Goal: Task Accomplishment & Management: Manage account settings

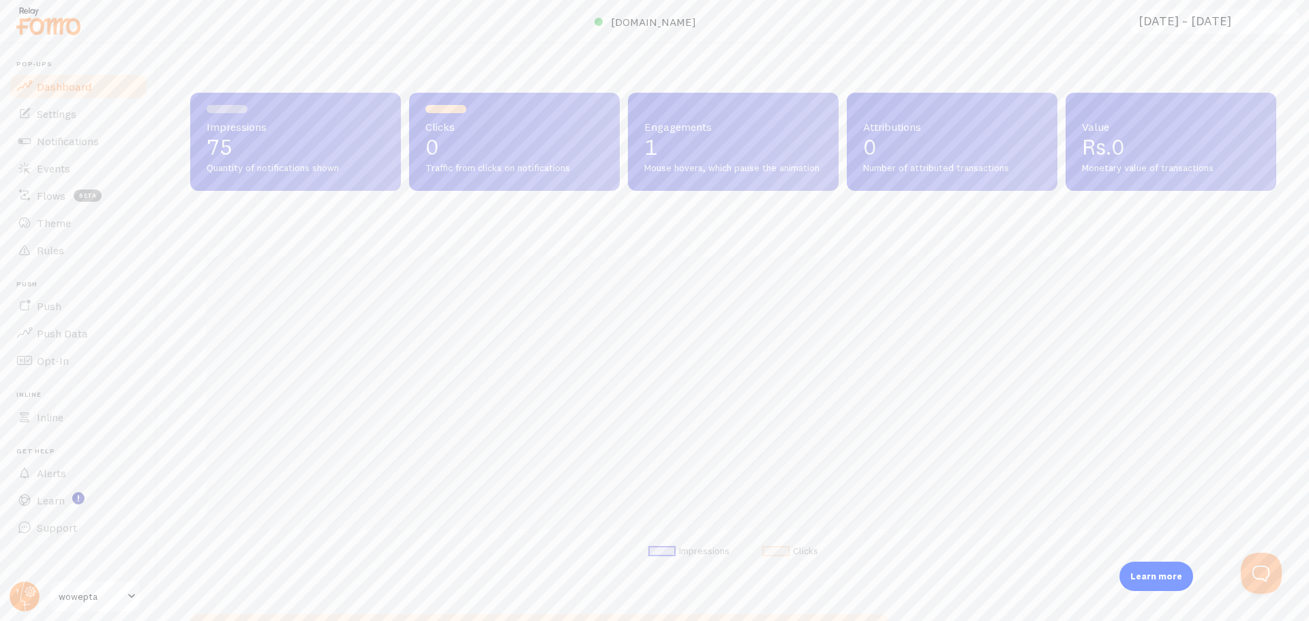
scroll to position [358, 1076]
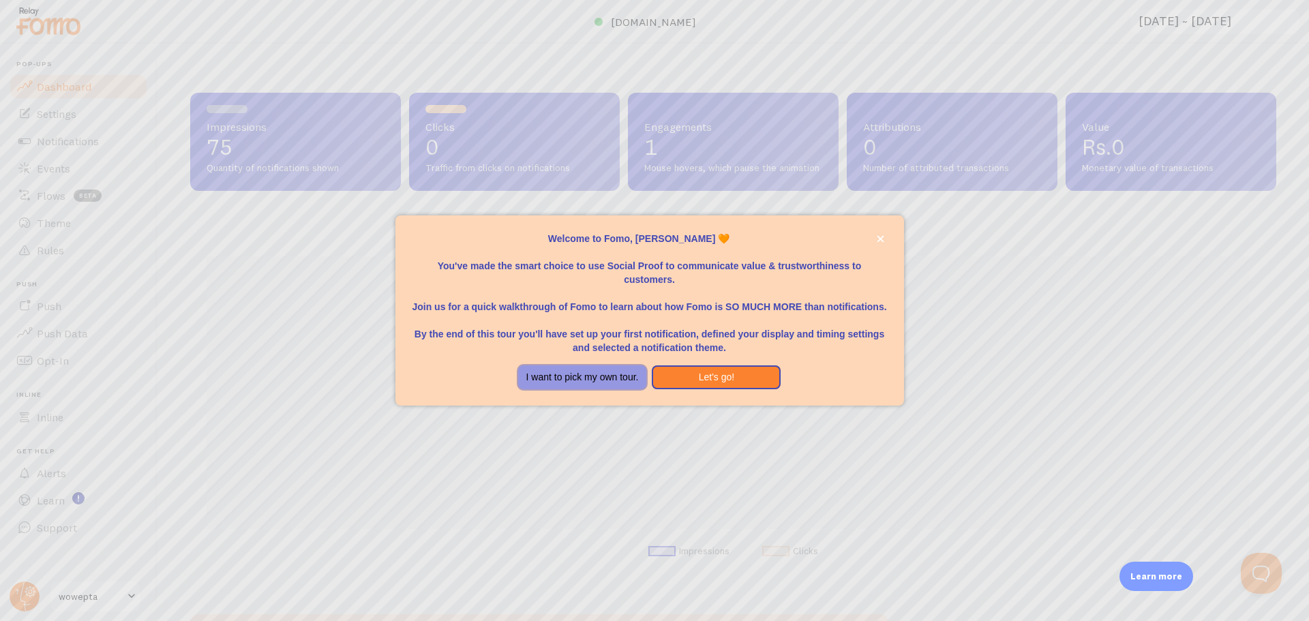
click at [617, 378] on button "I want to pick my own tour." at bounding box center [582, 377] width 129 height 25
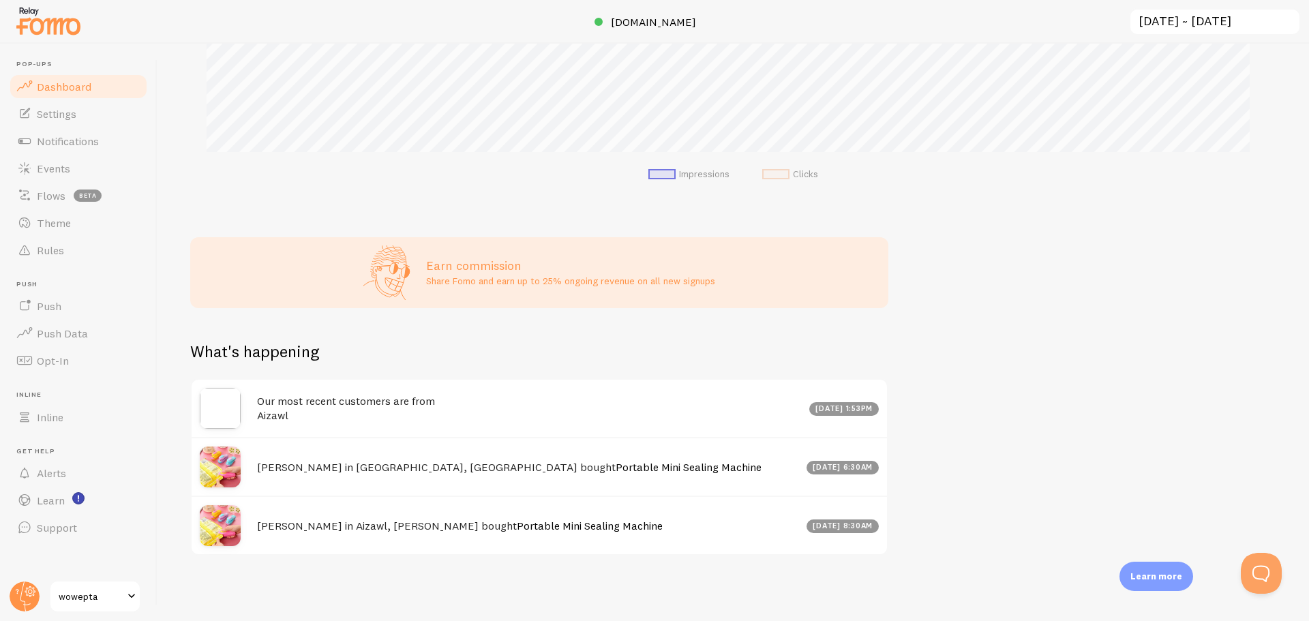
scroll to position [389, 0]
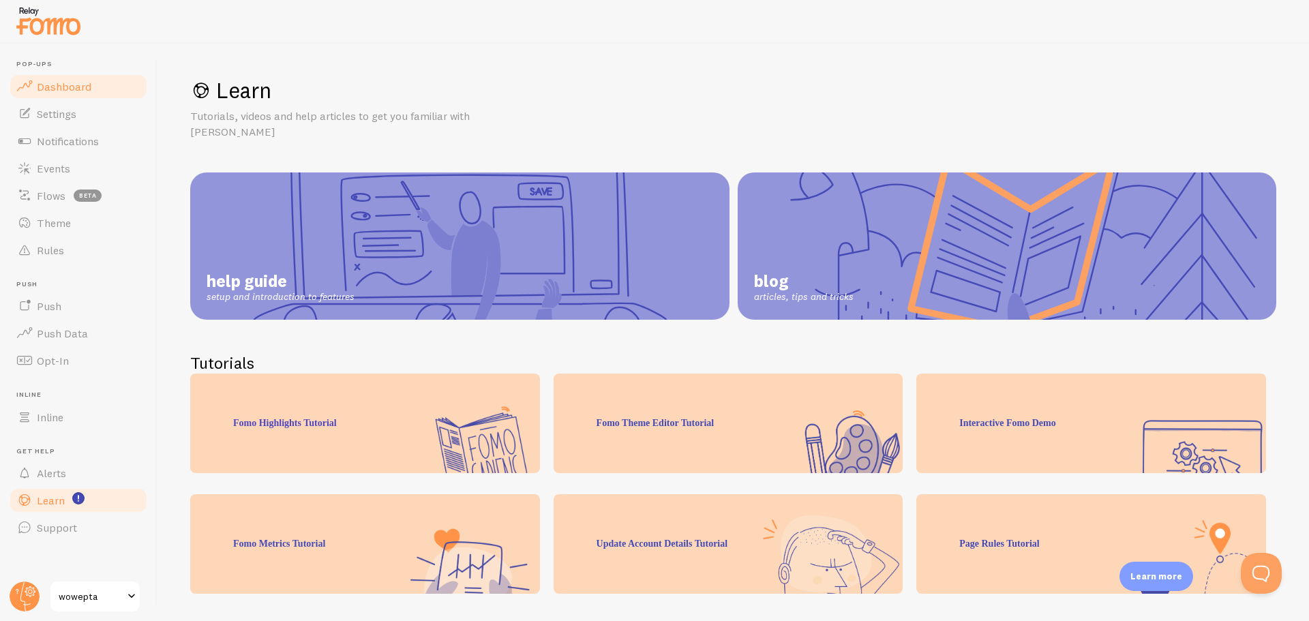
click at [64, 88] on span "Dashboard" at bounding box center [64, 87] width 55 height 14
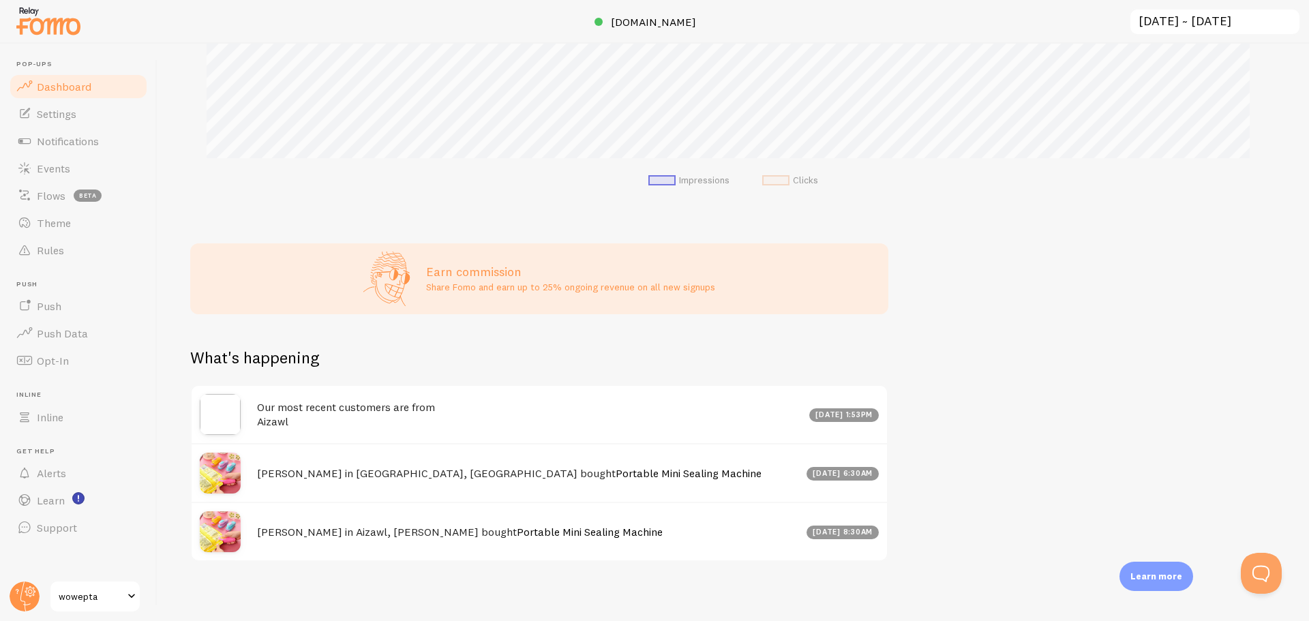
scroll to position [389, 0]
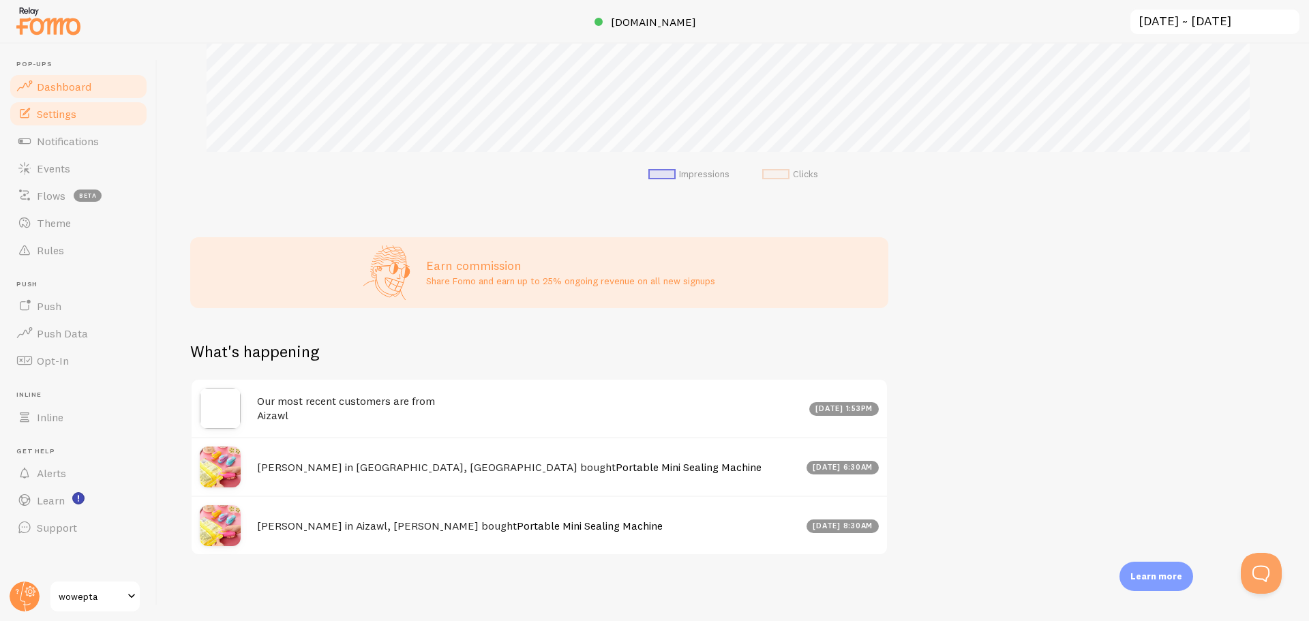
click at [96, 111] on link "Settings" at bounding box center [78, 113] width 140 height 27
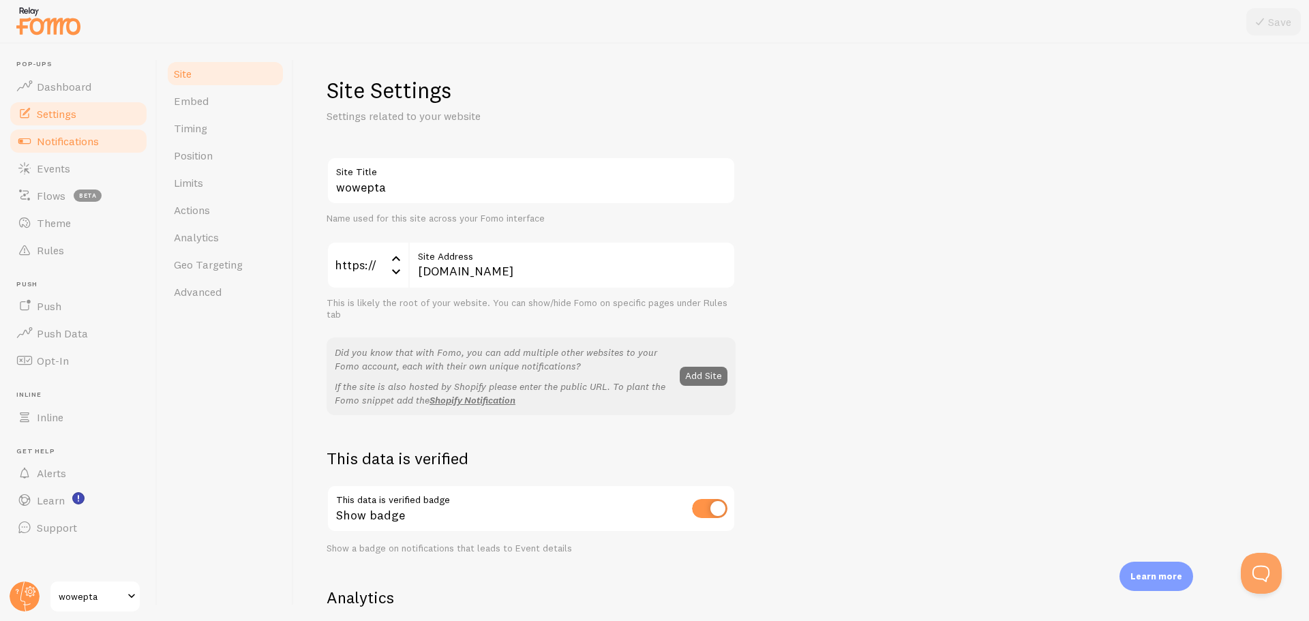
click at [96, 140] on span "Notifications" at bounding box center [68, 141] width 62 height 14
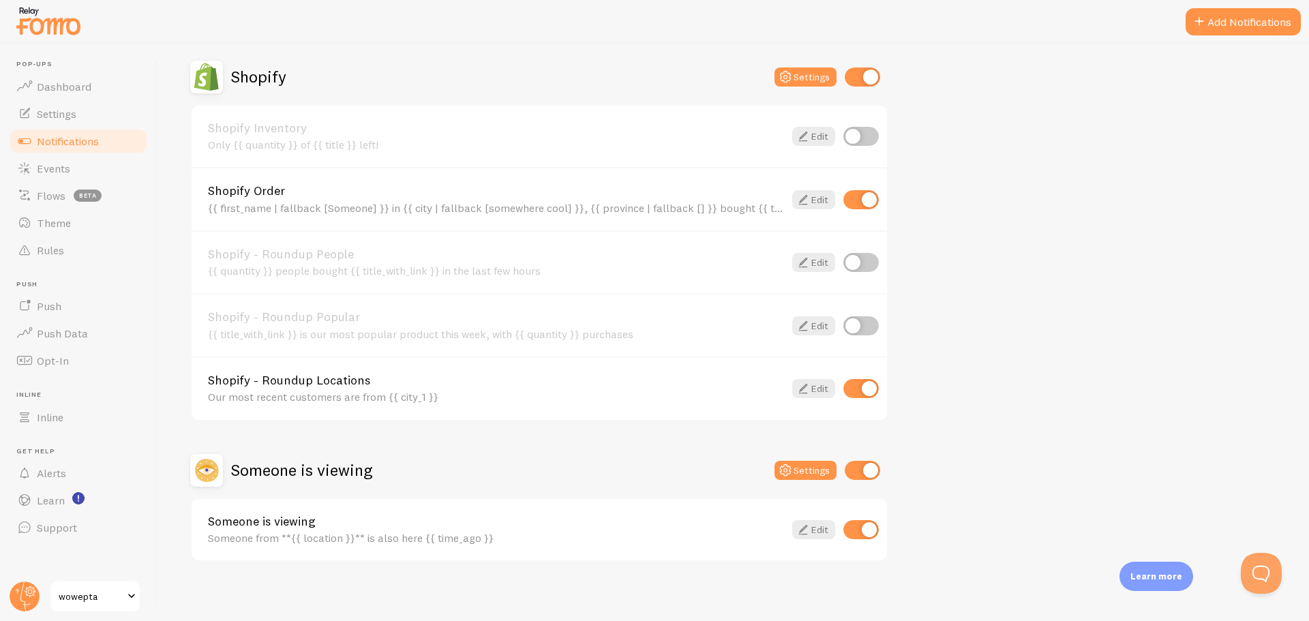
scroll to position [477, 0]
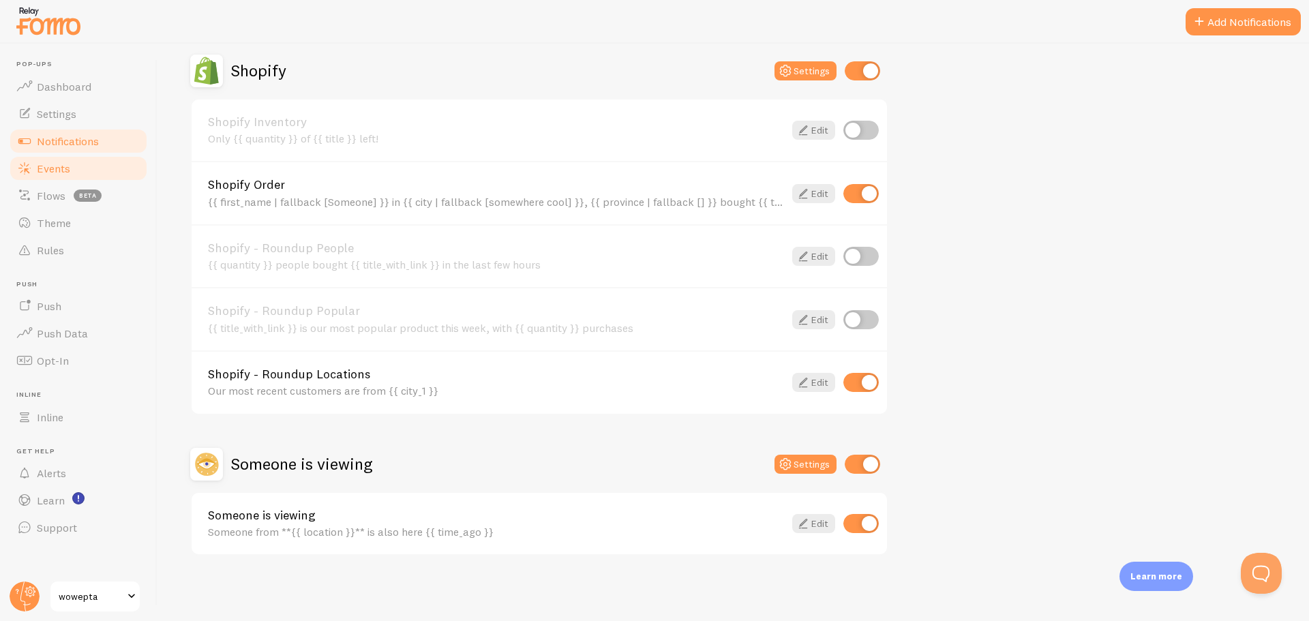
click at [86, 170] on link "Events" at bounding box center [78, 168] width 140 height 27
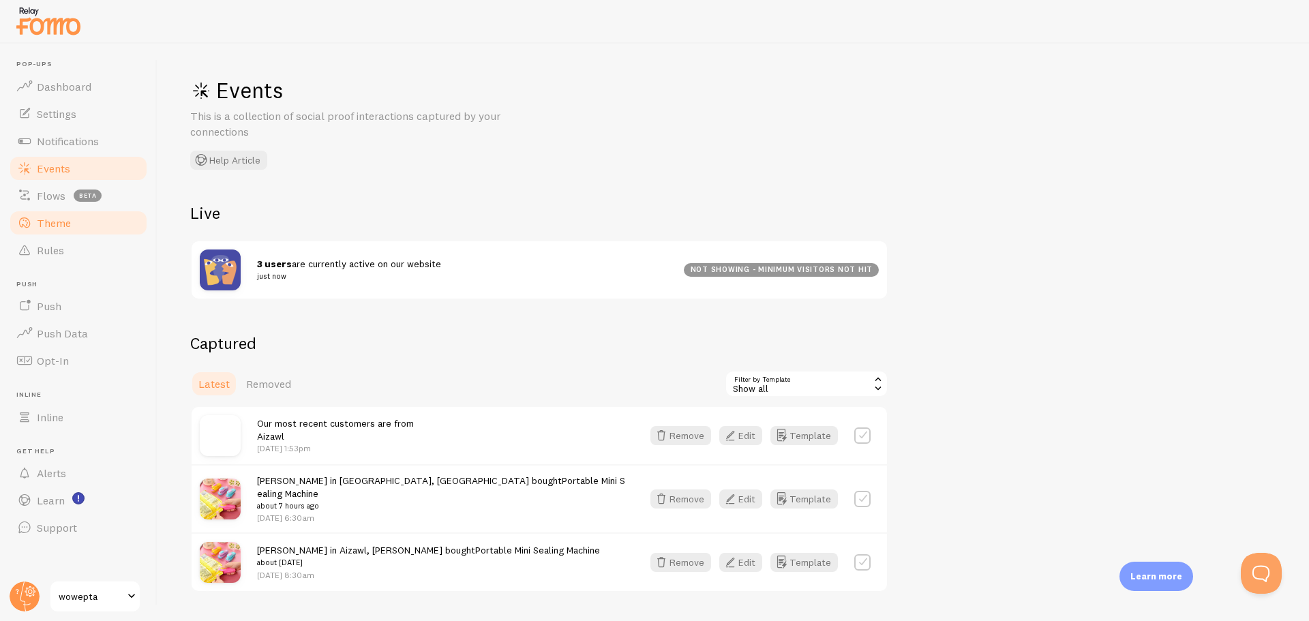
click at [90, 219] on link "Theme" at bounding box center [78, 222] width 140 height 27
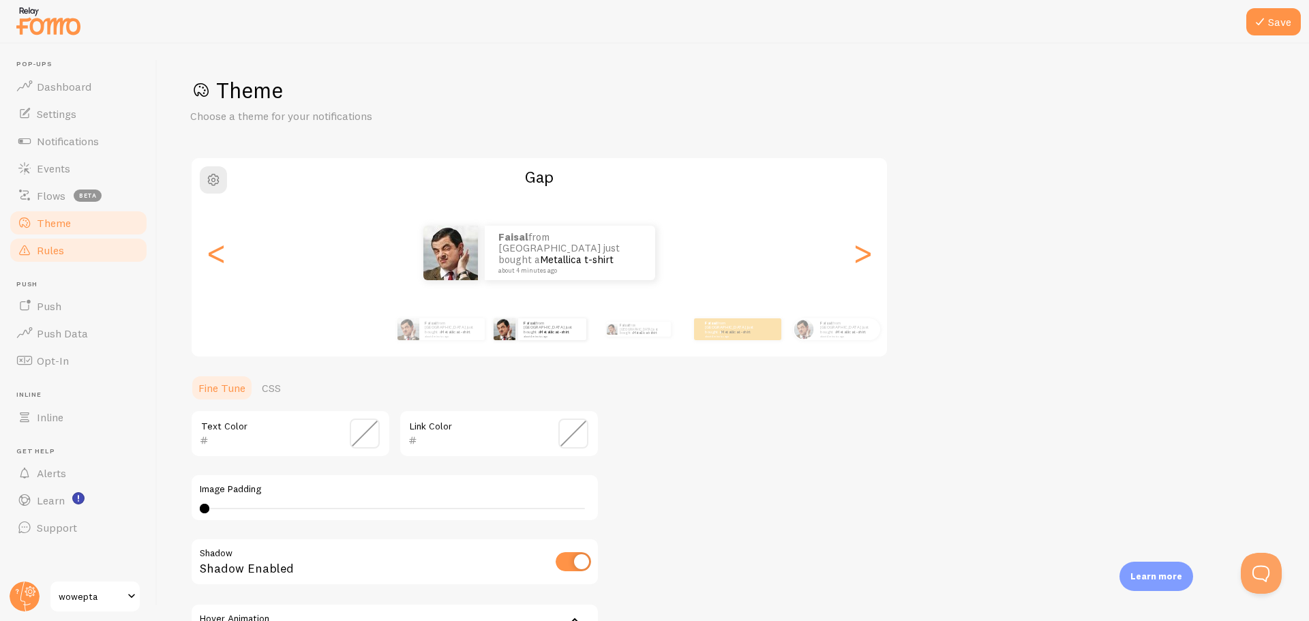
click at [90, 252] on link "Rules" at bounding box center [78, 250] width 140 height 27
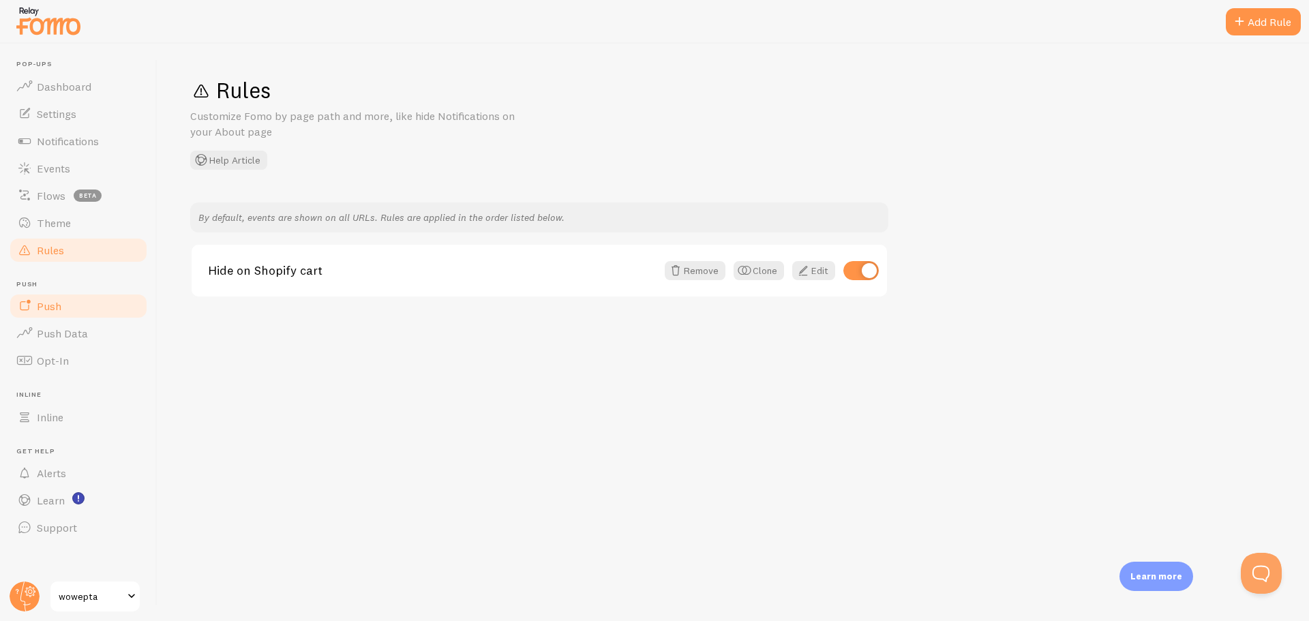
click at [87, 307] on link "Push" at bounding box center [78, 305] width 140 height 27
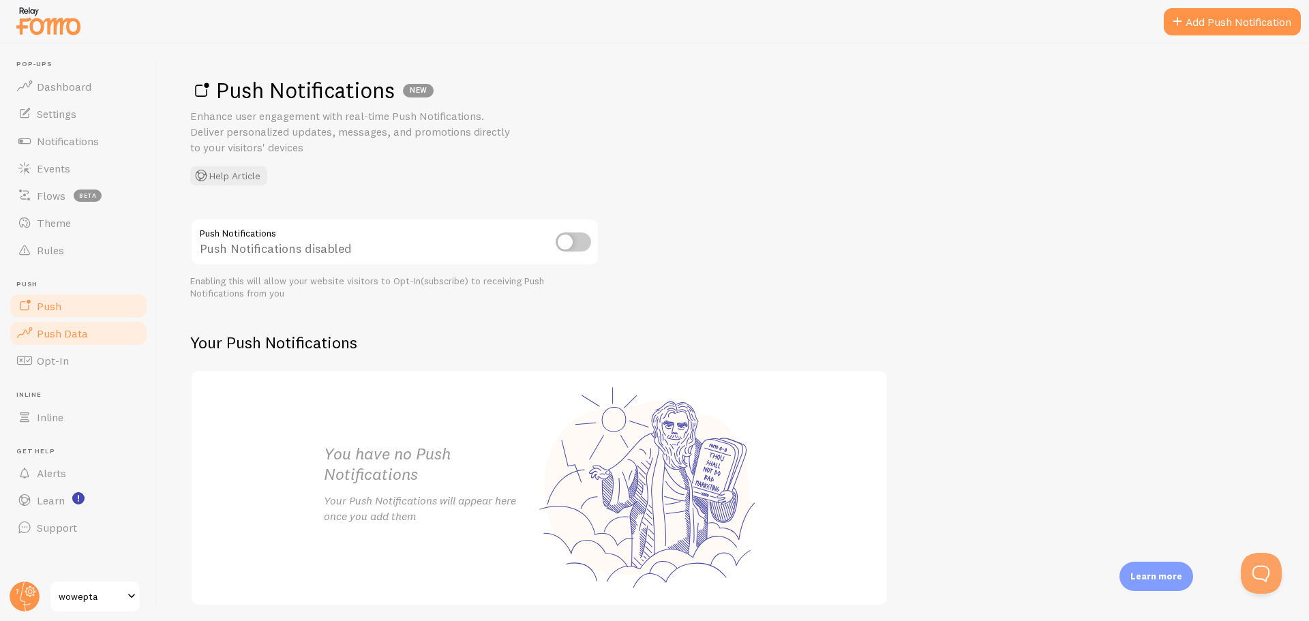
click at [81, 337] on span "Push Data" at bounding box center [62, 333] width 51 height 14
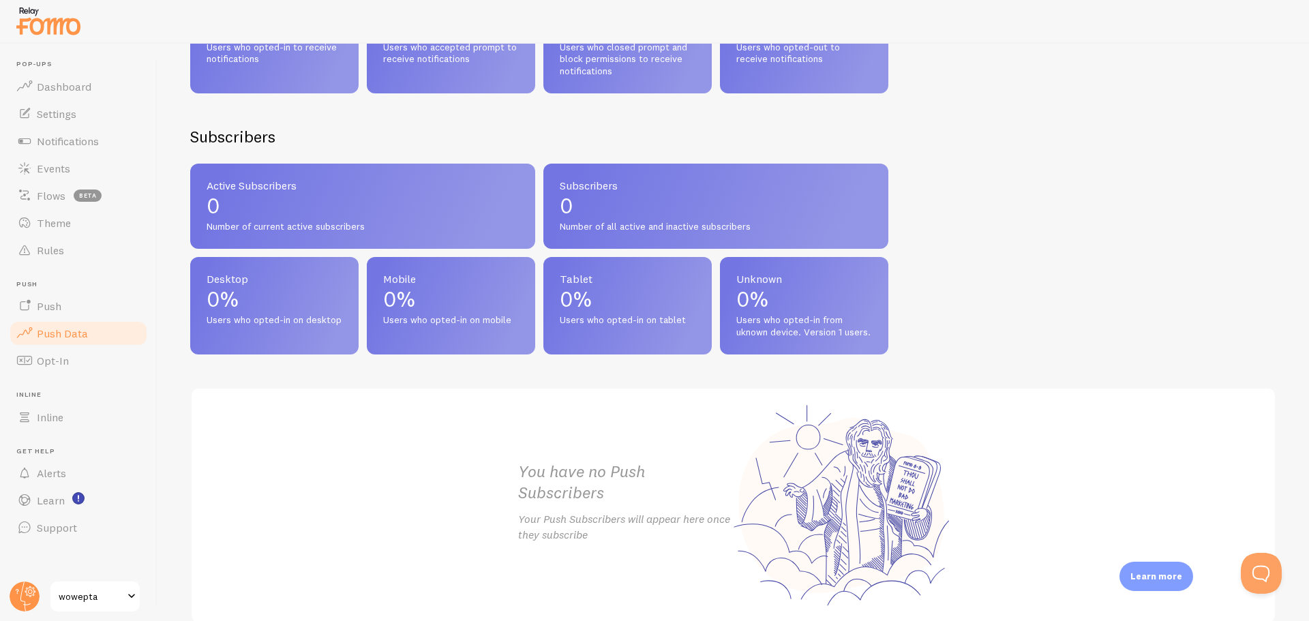
scroll to position [543, 0]
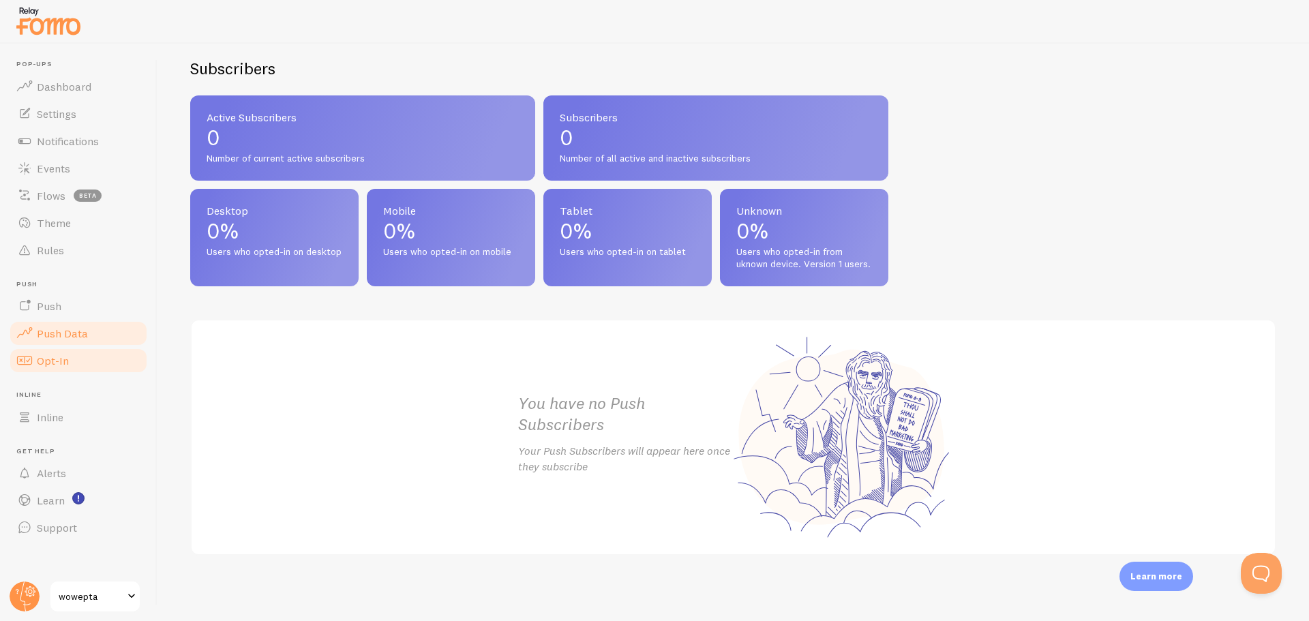
click at [80, 365] on link "Opt-In" at bounding box center [78, 360] width 140 height 27
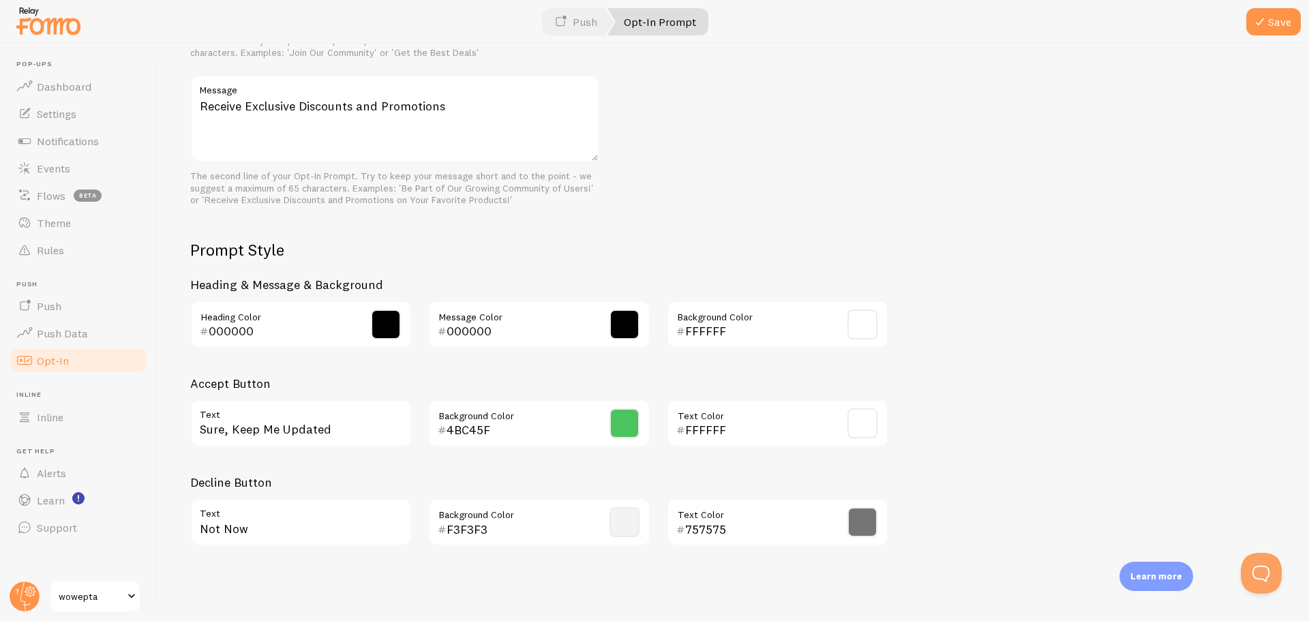
scroll to position [495, 0]
click at [93, 414] on link "Inline" at bounding box center [78, 417] width 140 height 27
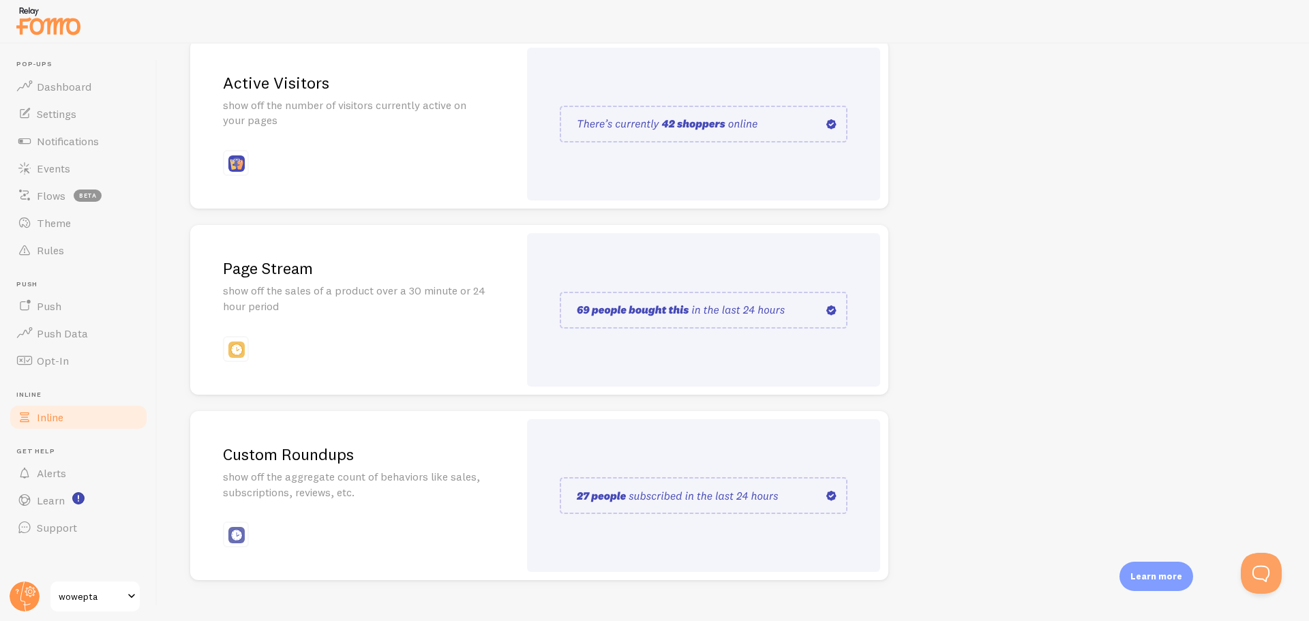
scroll to position [203, 0]
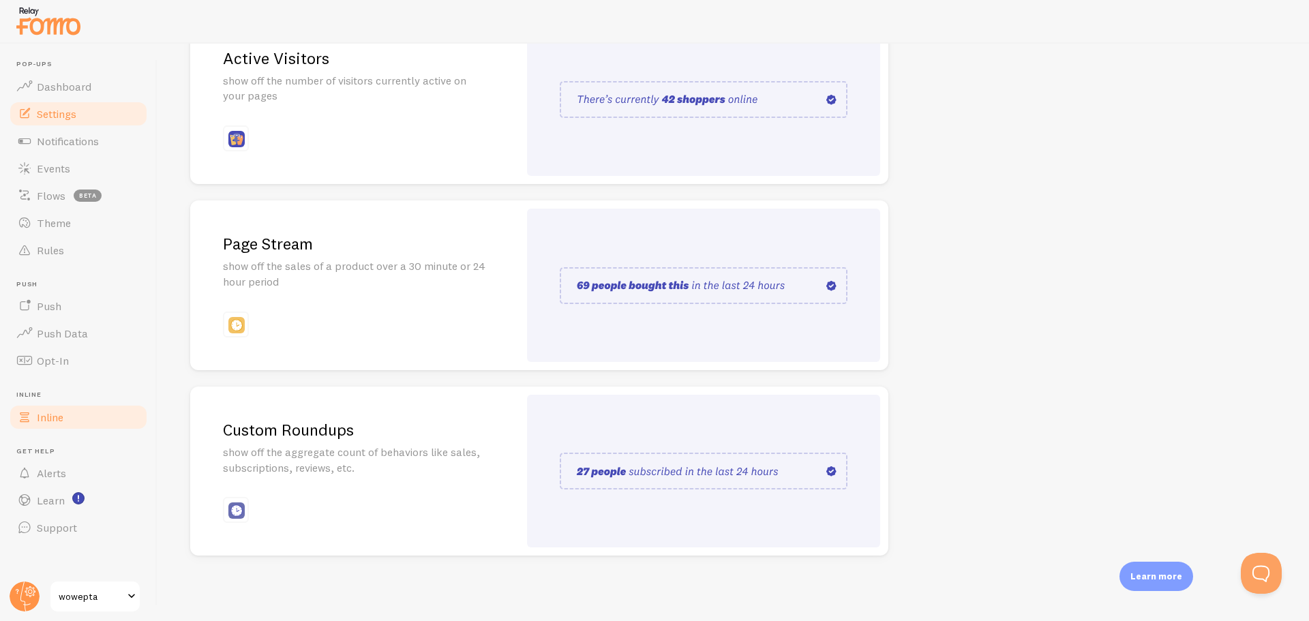
click at [89, 110] on link "Settings" at bounding box center [78, 113] width 140 height 27
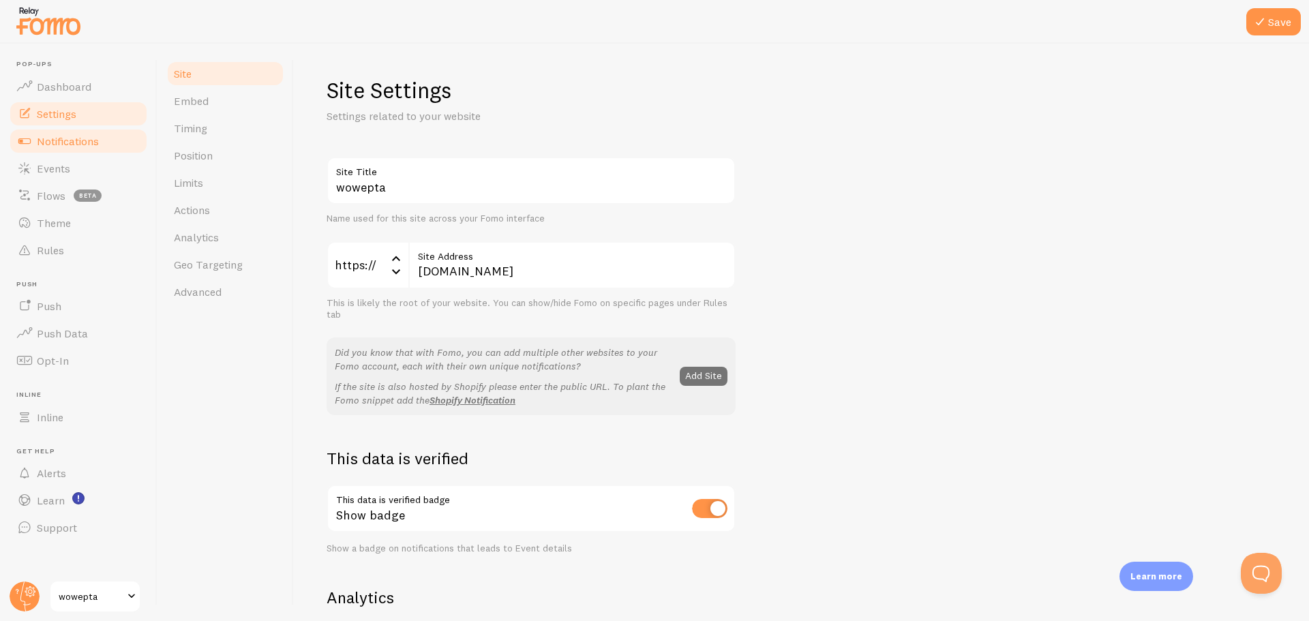
click at [88, 141] on span "Notifications" at bounding box center [68, 141] width 62 height 14
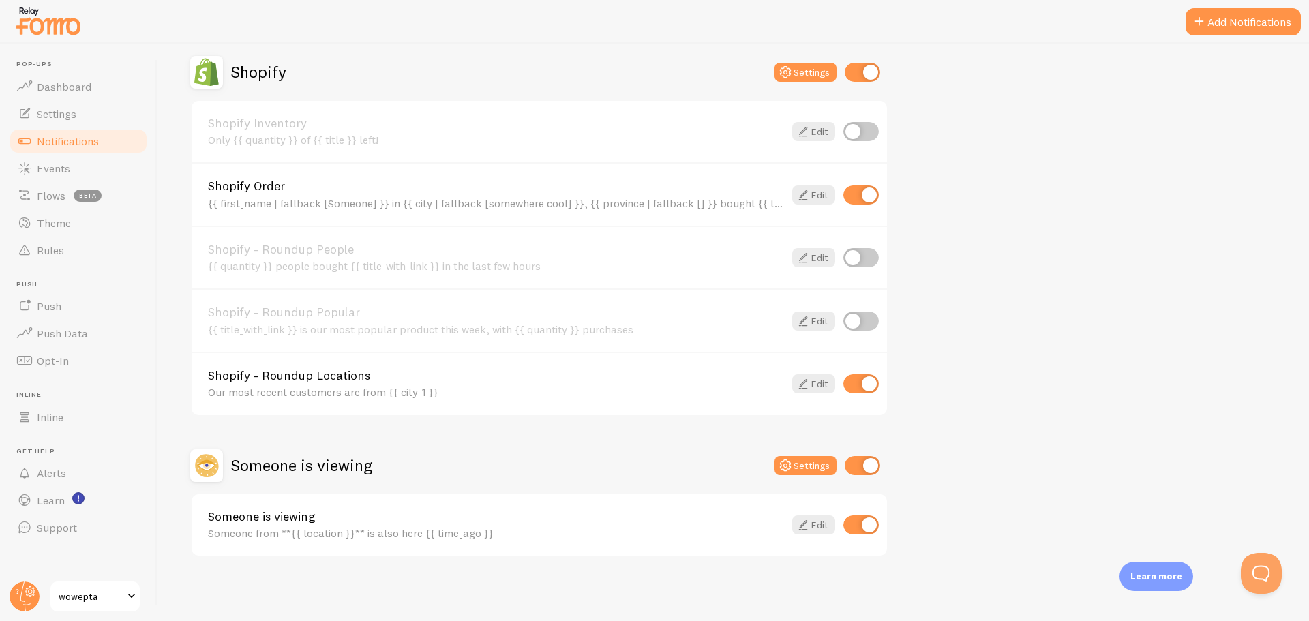
scroll to position [477, 0]
click at [832, 382] on link "Edit" at bounding box center [813, 382] width 43 height 19
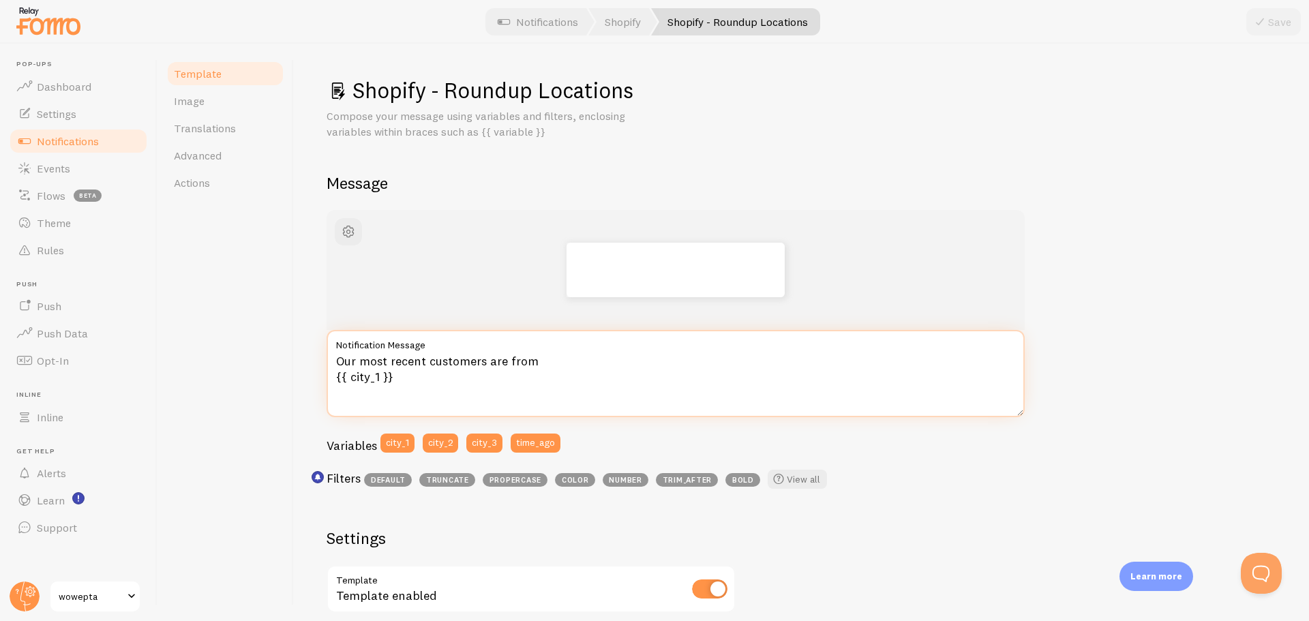
click at [453, 374] on textarea "Our most recent customers are from {{ city_1 }}" at bounding box center [675, 373] width 698 height 87
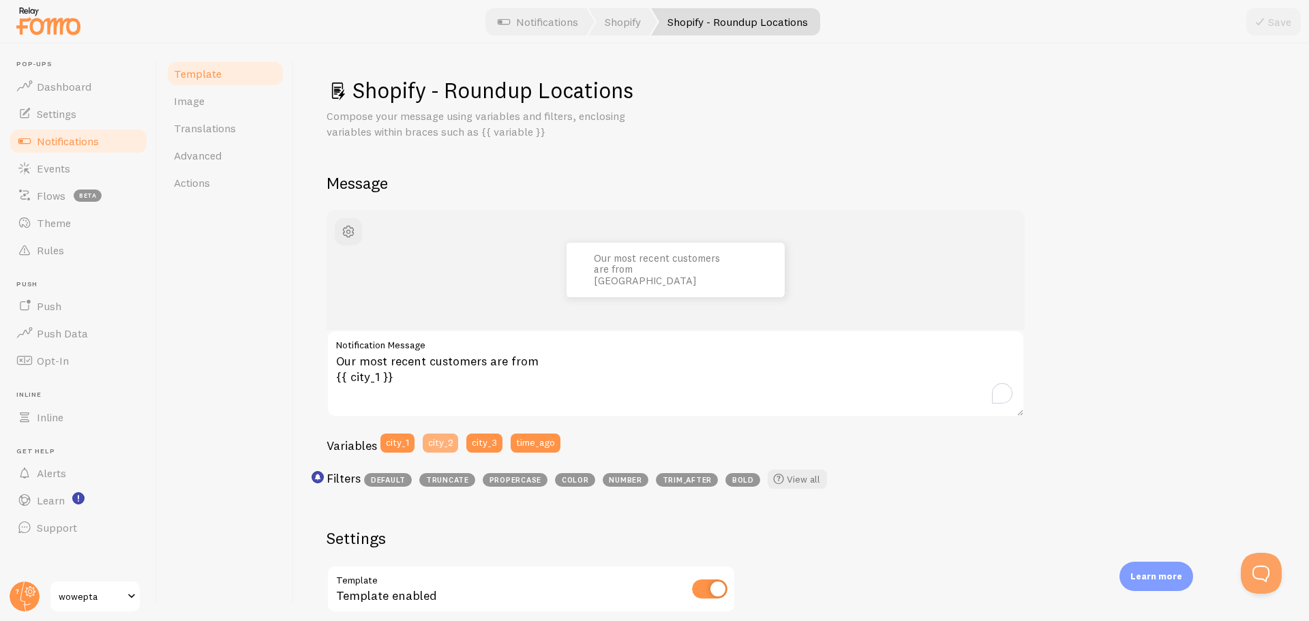
click at [440, 438] on button "city_2" at bounding box center [440, 443] width 35 height 19
click at [496, 438] on button "city_3" at bounding box center [484, 443] width 36 height 19
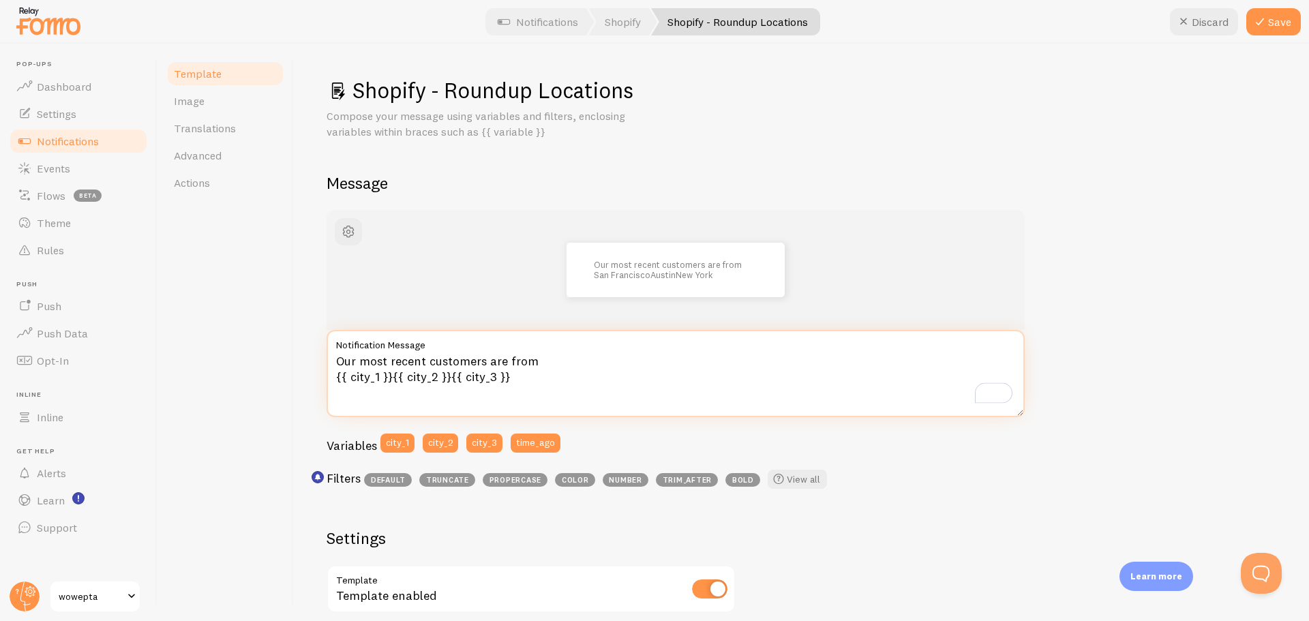
click at [450, 380] on textarea "Our most recent customers are from {{ city_1 }}{{ city_2 }}{{ city_3 }}" at bounding box center [675, 373] width 698 height 87
click at [392, 380] on textarea "Our most recent customers are from {{ city_1 }}{{ city_2 }} {{ city_3 }}" at bounding box center [675, 373] width 698 height 87
click at [354, 231] on span "button" at bounding box center [348, 232] width 16 height 16
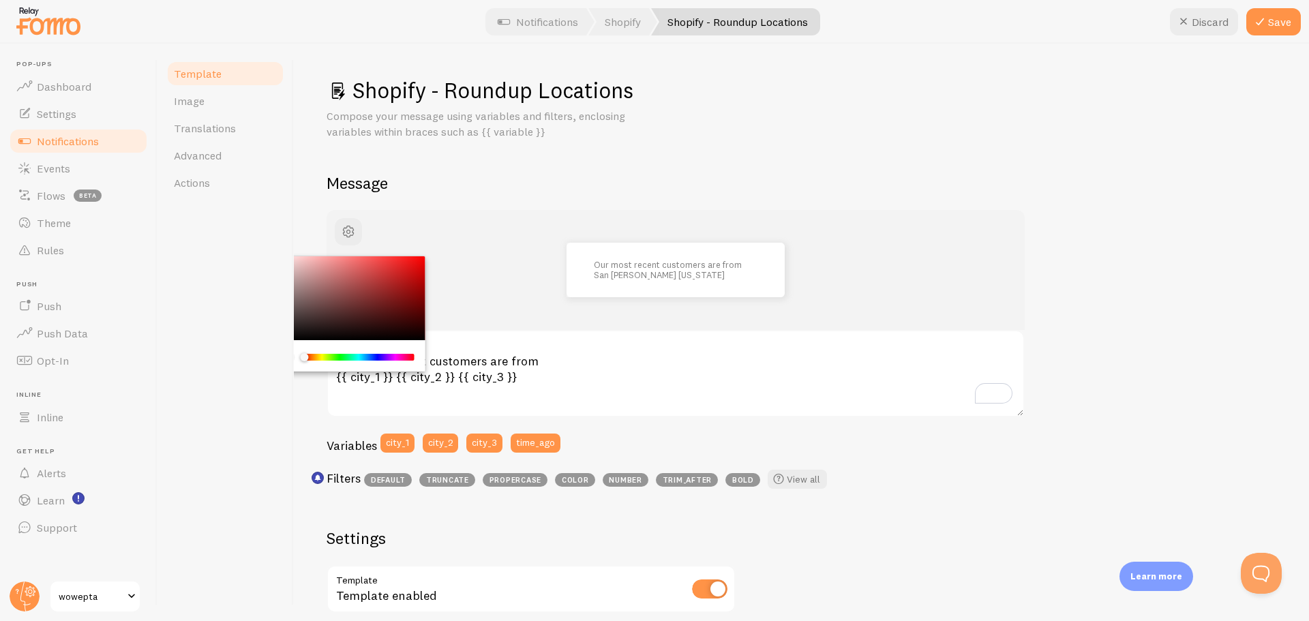
click at [404, 175] on h2 "Message" at bounding box center [801, 182] width 950 height 21
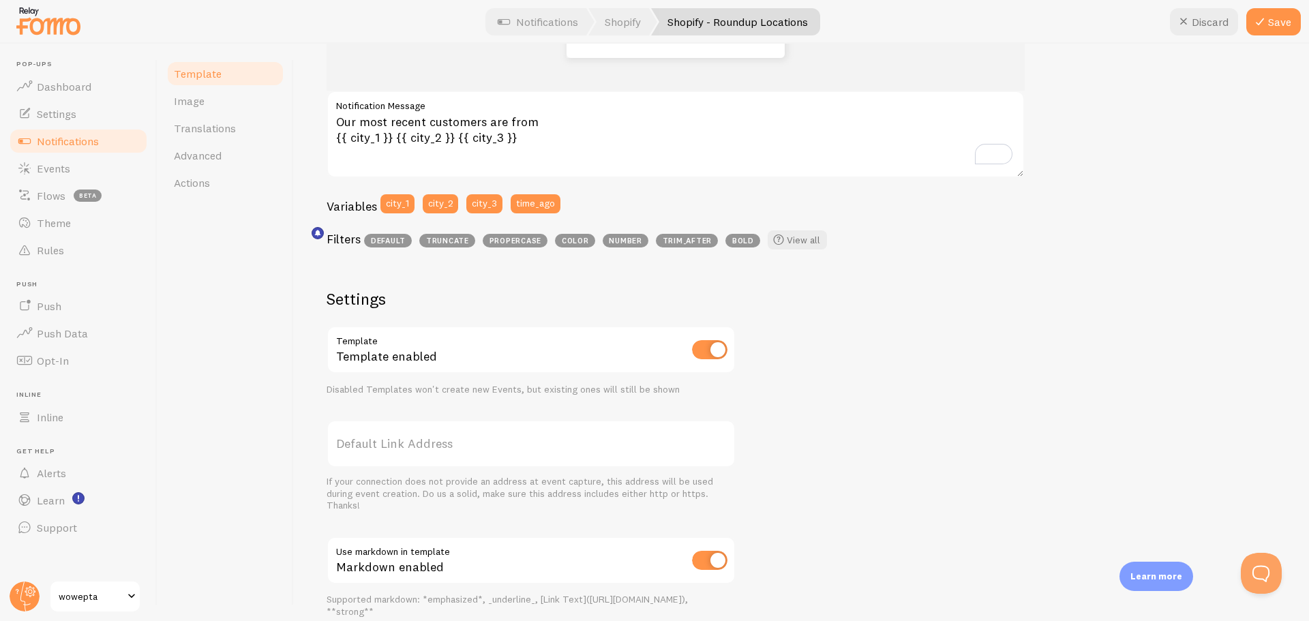
scroll to position [254, 0]
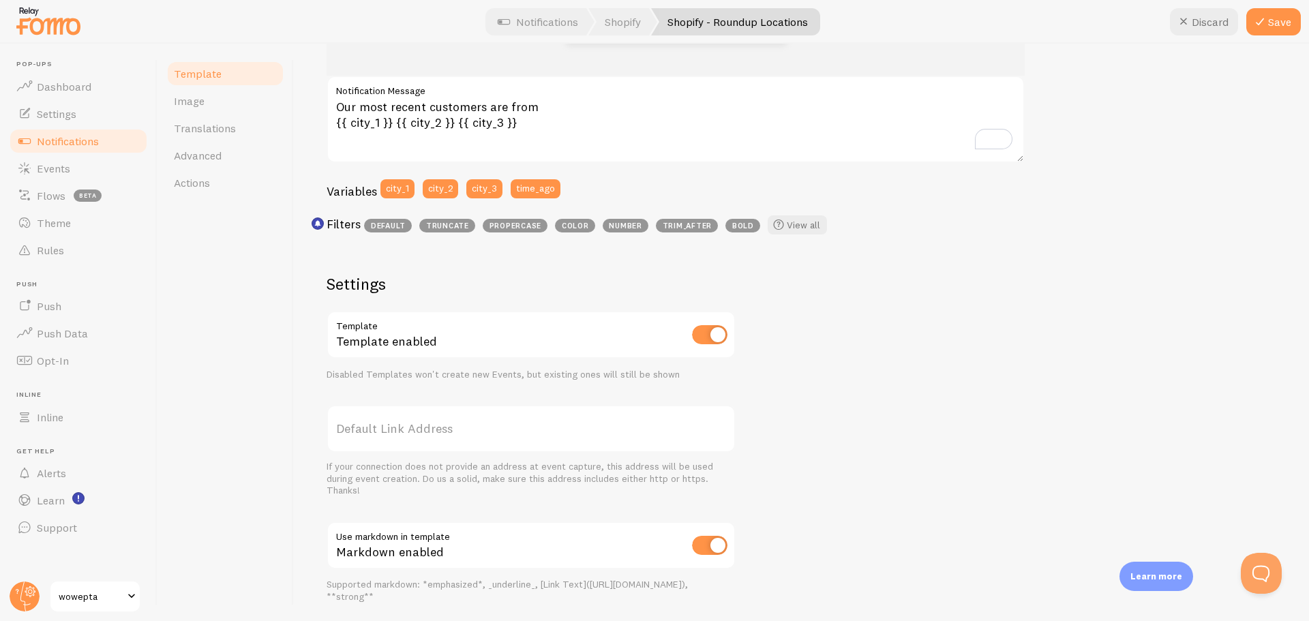
click at [395, 229] on span "default" at bounding box center [388, 226] width 48 height 14
click at [801, 221] on link "View all" at bounding box center [797, 224] width 59 height 19
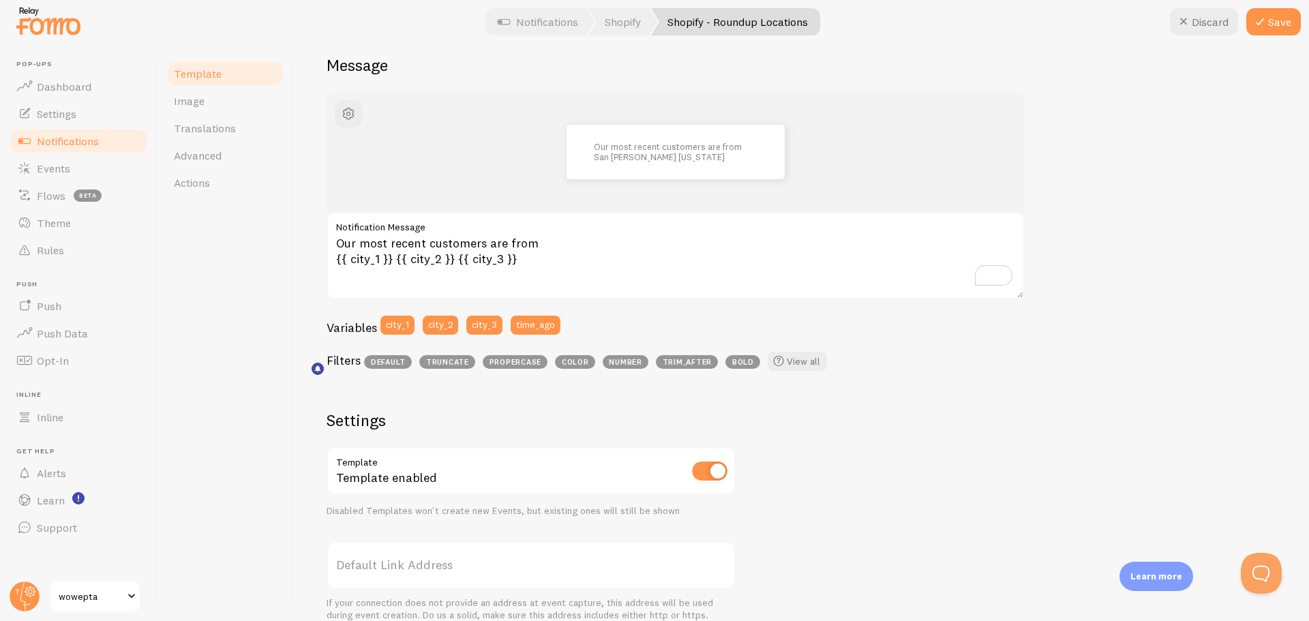
scroll to position [0, 0]
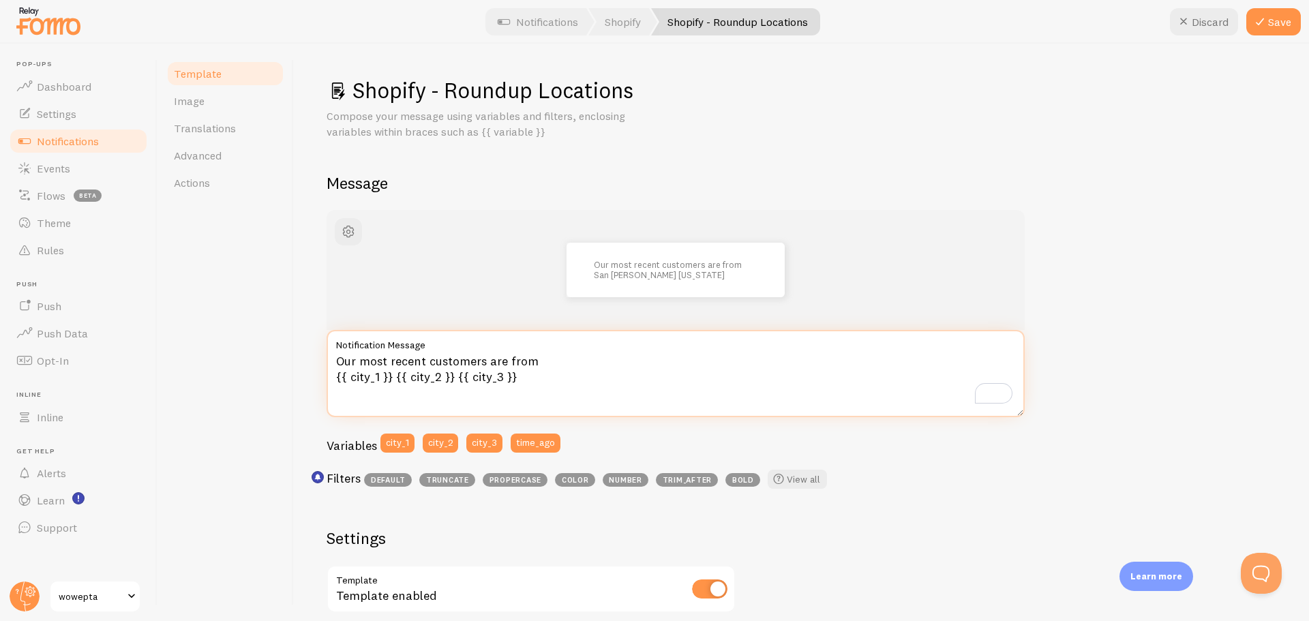
click at [391, 380] on textarea "Our most recent customers are from {{ city_1 }} {{ city_2 }} {{ city_3 }}" at bounding box center [675, 373] width 698 height 87
click at [454, 379] on textarea "Our most recent customers are from {{ city_1 }}, {{ city_2 }} {{ city_3 }}" at bounding box center [675, 373] width 698 height 87
click at [393, 381] on textarea "Our most recent customers are from {{ city_1 }}, {{ city_2 }} {{ city_3 }}" at bounding box center [675, 373] width 698 height 87
type textarea "Our most recent customers are from {{ city_1 }} {{ city_2 }} {{ city_3 }}"
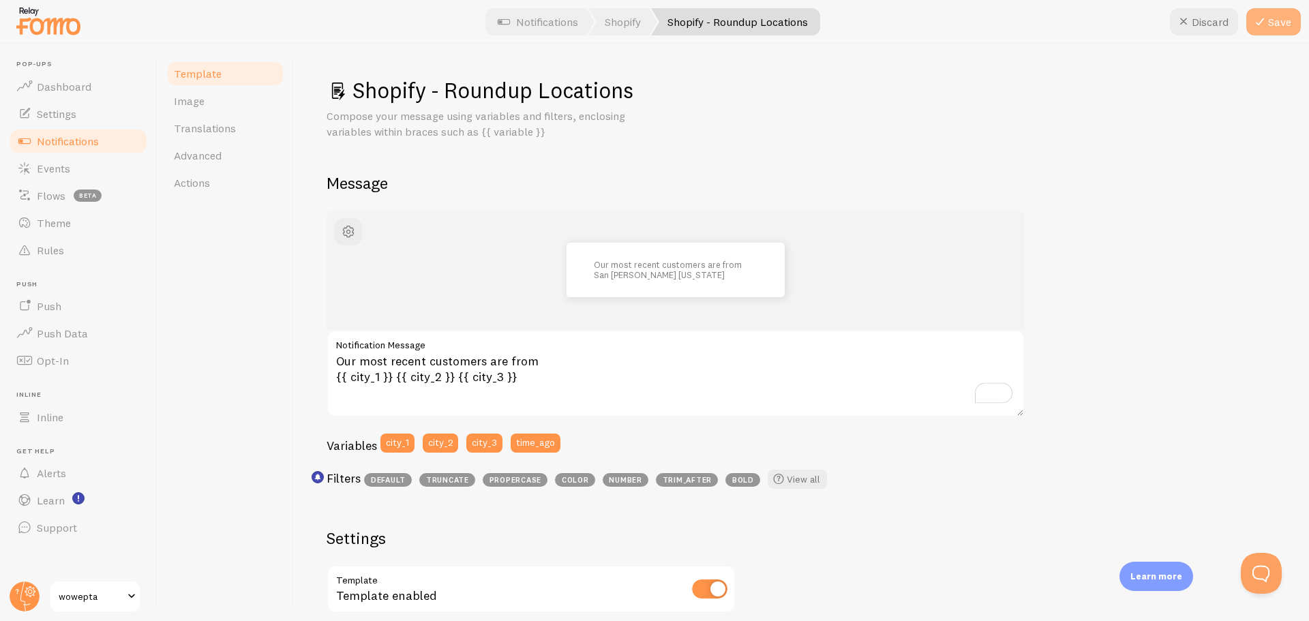
click at [1272, 20] on button "Save" at bounding box center [1273, 21] width 55 height 27
